Goal: Entertainment & Leisure: Consume media (video, audio)

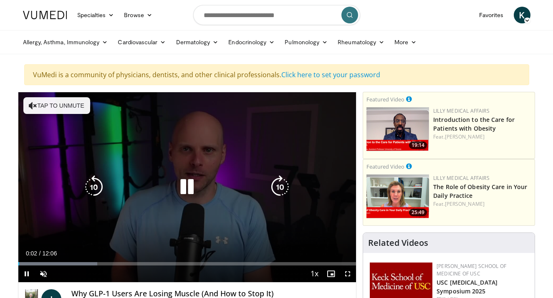
click at [67, 104] on button "Tap to unmute" at bounding box center [56, 105] width 67 height 17
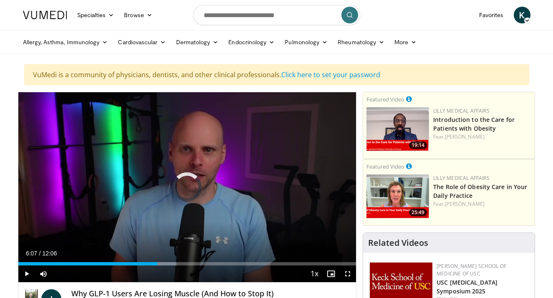
click at [189, 259] on div "Loaded : 46.81% 06:07 06:07" at bounding box center [187, 262] width 338 height 8
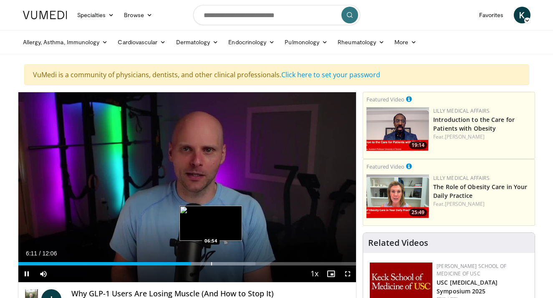
click at [211, 263] on div "Progress Bar" at bounding box center [211, 263] width 1 height 3
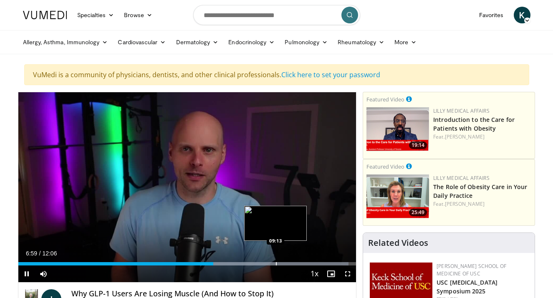
click at [276, 260] on div "Loaded : 97.76% 07:00 09:13" at bounding box center [187, 262] width 338 height 8
